Goal: Find contact information: Find contact information

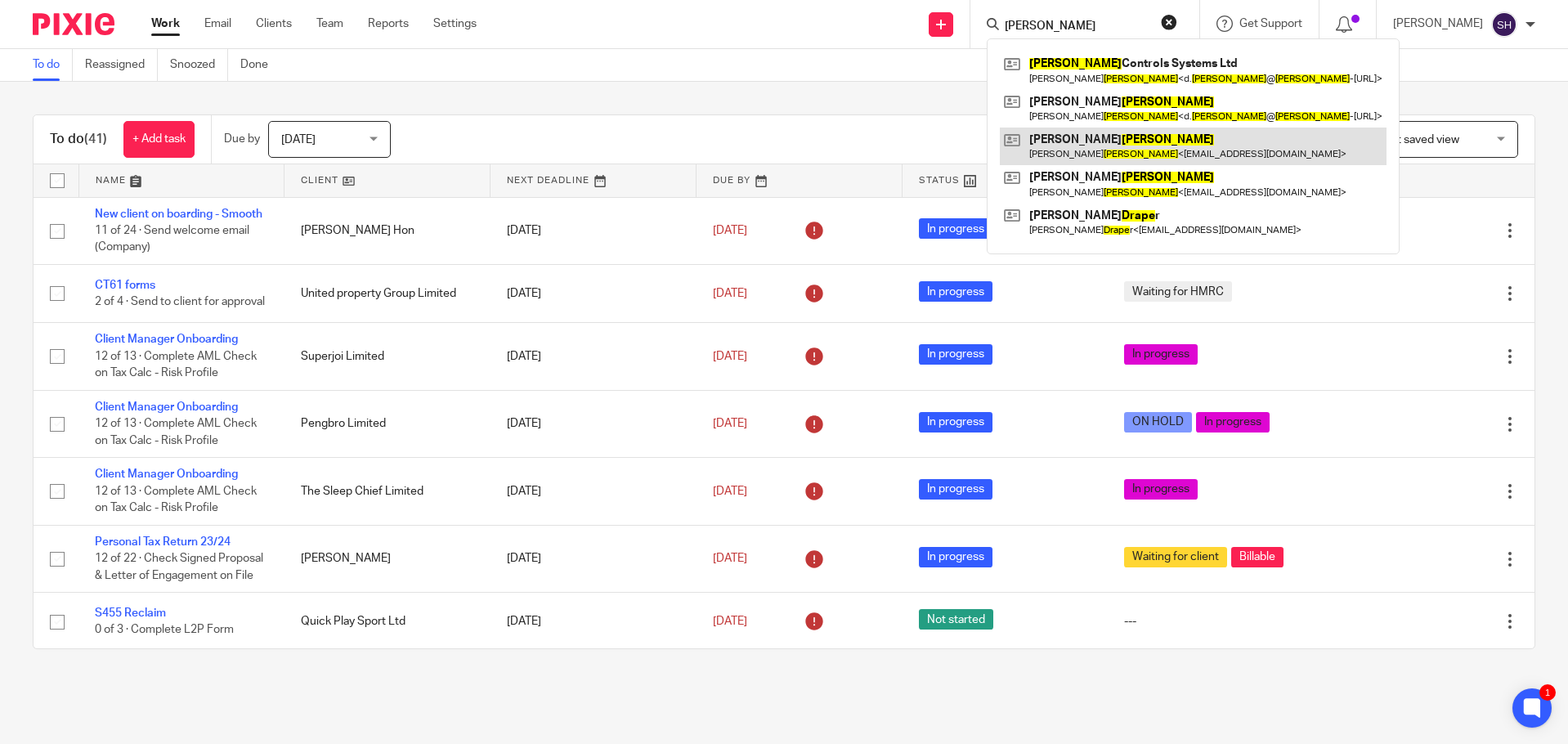
type input "drake"
click at [1165, 158] on link at bounding box center [1194, 146] width 387 height 37
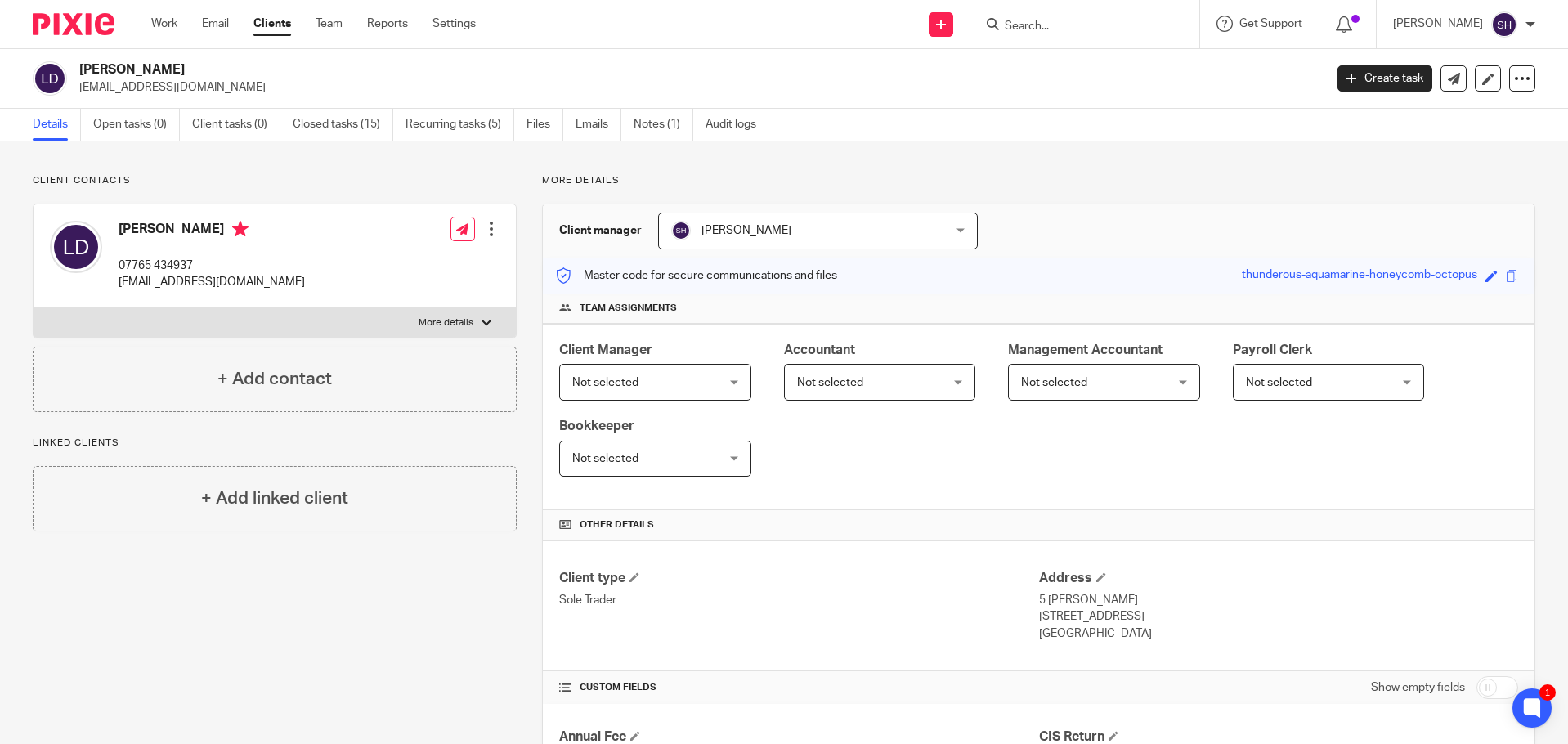
click at [177, 282] on p "[EMAIL_ADDRESS][DOMAIN_NAME]" at bounding box center [212, 282] width 187 height 17
copy div "[EMAIL_ADDRESS][DOMAIN_NAME]"
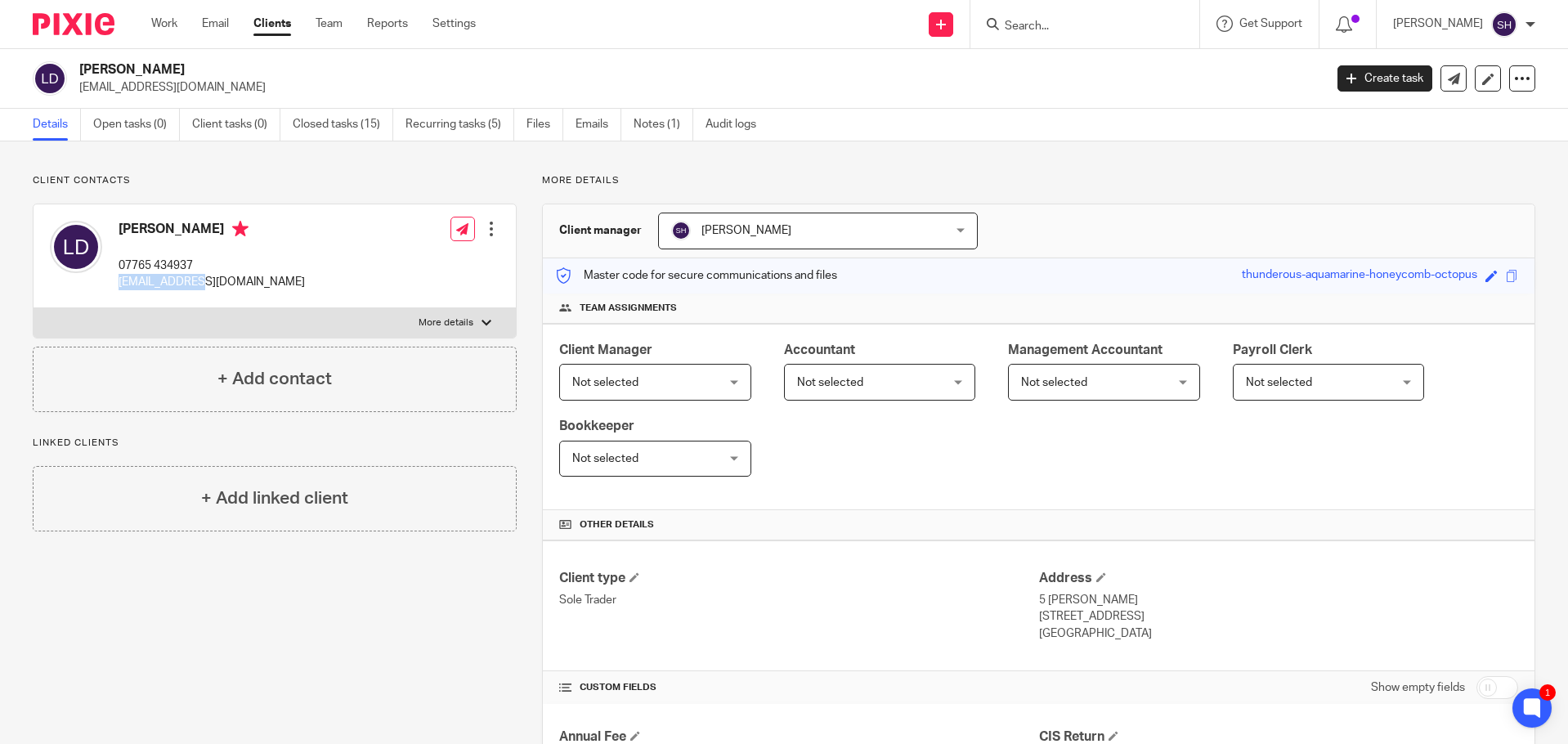
click at [193, 276] on div "[PERSON_NAME] 07765 434937 [EMAIL_ADDRESS][DOMAIN_NAME]" at bounding box center [212, 256] width 187 height 70
click at [193, 277] on p "[EMAIL_ADDRESS][DOMAIN_NAME]" at bounding box center [212, 282] width 187 height 17
